Goal: Check status: Check status

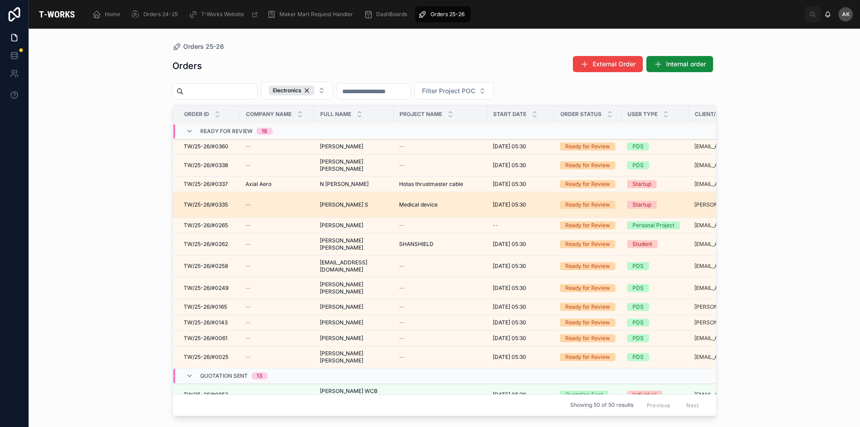
scroll to position [588, 0]
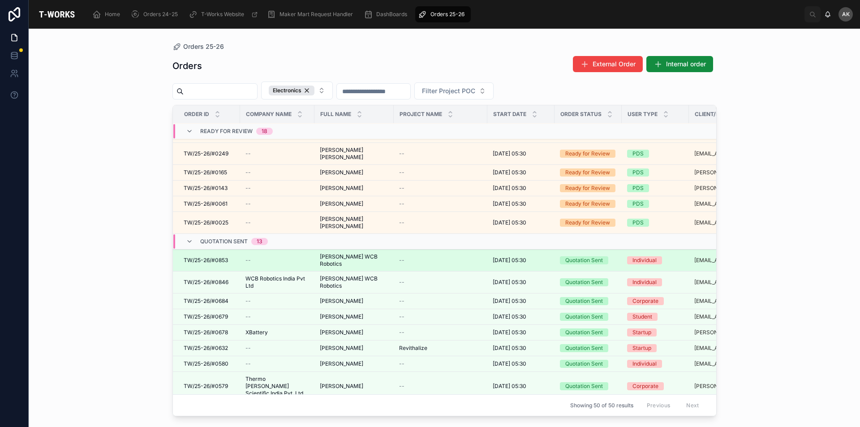
click at [373, 249] on td "[PERSON_NAME] WCB Robotics [PERSON_NAME] WCB Robotics" at bounding box center [353, 260] width 79 height 22
click at [380, 253] on div "[PERSON_NAME] WCB Robotics [PERSON_NAME] WCB Robotics" at bounding box center [354, 260] width 68 height 14
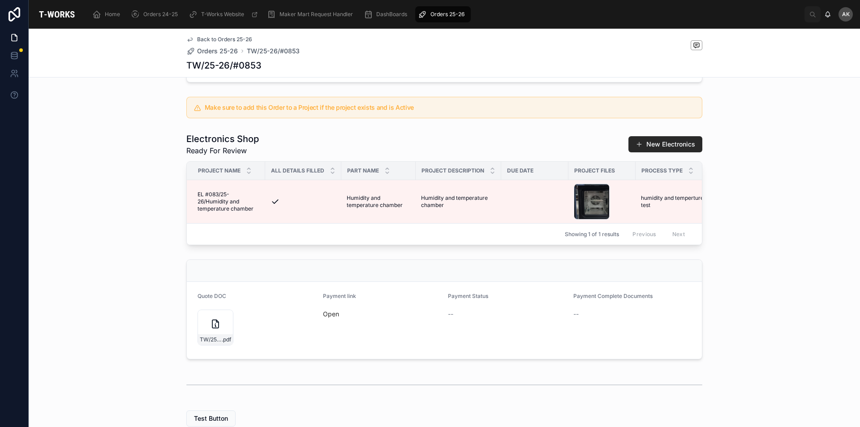
scroll to position [224, 0]
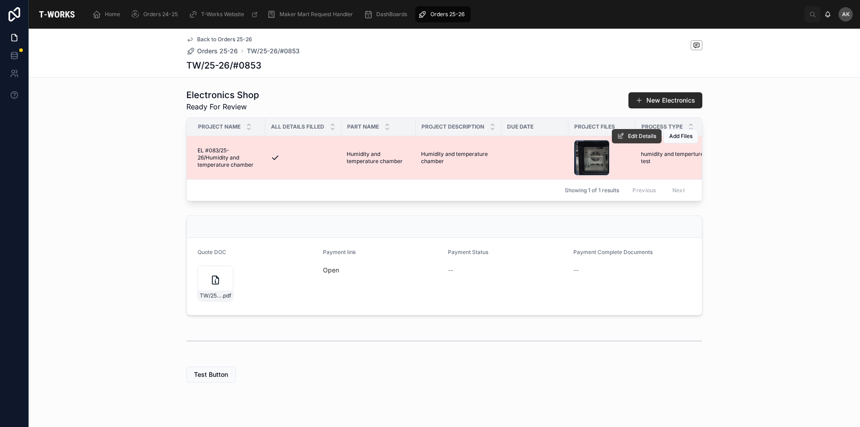
click at [622, 143] on button "Edit Details" at bounding box center [636, 136] width 50 height 14
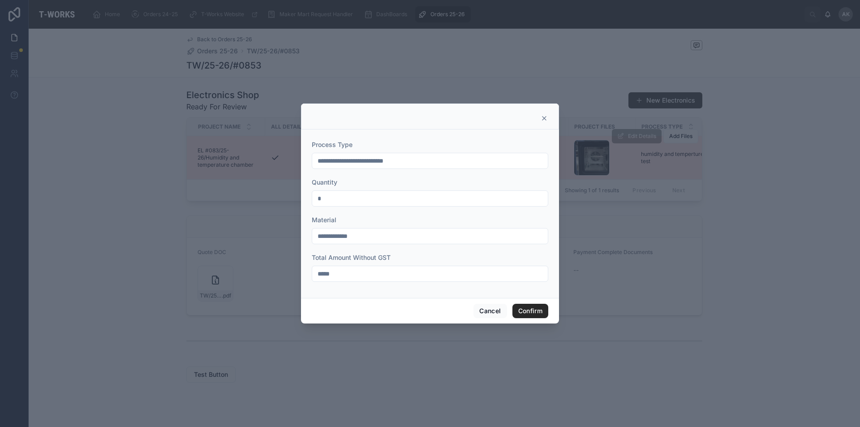
click at [349, 275] on input "*****" at bounding box center [429, 273] width 235 height 13
type input "*"
type input "*****"
click at [539, 309] on button "Confirm" at bounding box center [530, 311] width 36 height 14
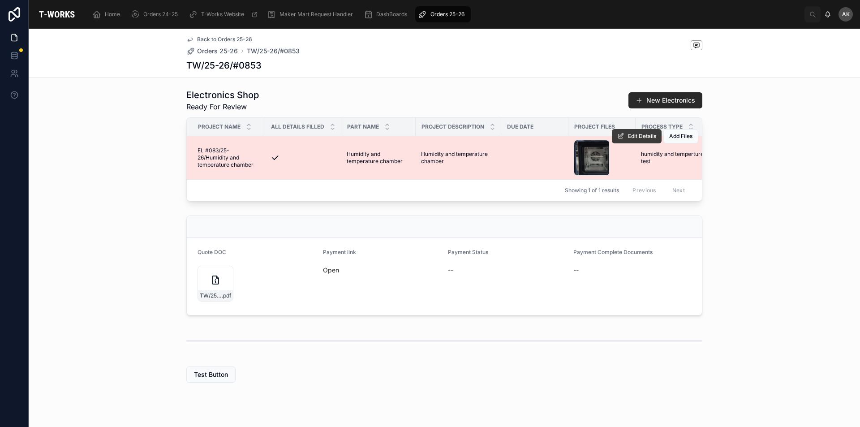
click at [634, 140] on span "Edit Details" at bounding box center [642, 136] width 28 height 7
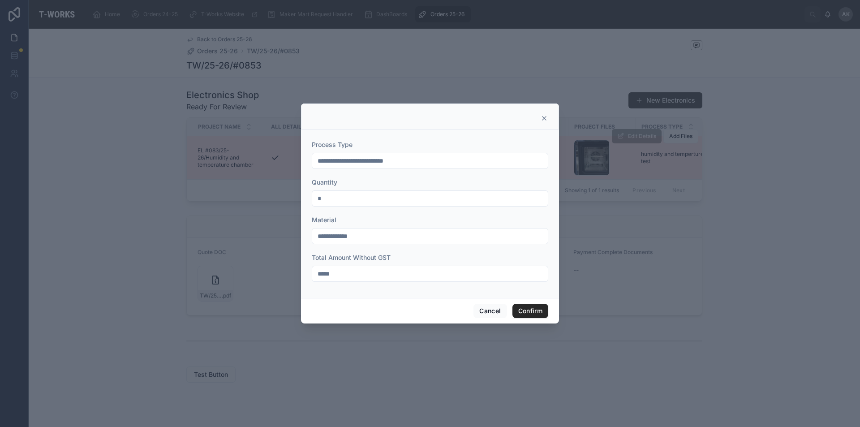
click at [546, 117] on icon at bounding box center [543, 118] width 7 height 7
